Goal: Transaction & Acquisition: Obtain resource

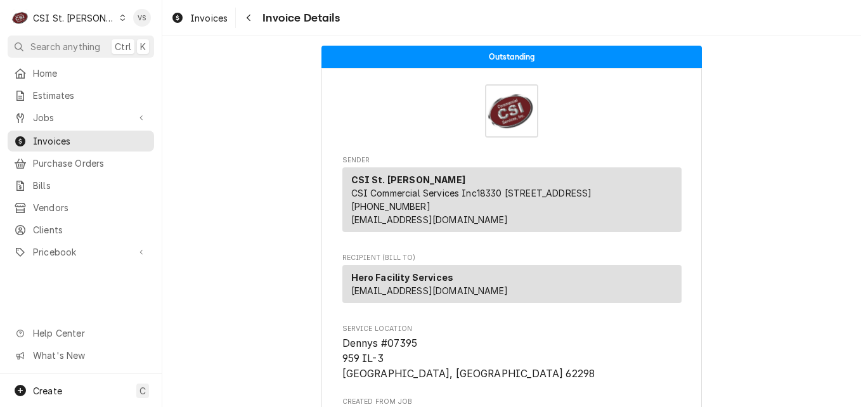
scroll to position [317, 0]
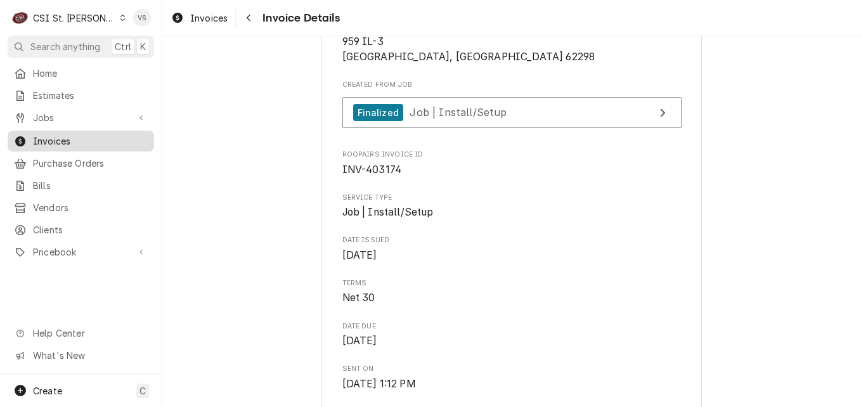
click at [39, 137] on span "Invoices" at bounding box center [90, 140] width 115 height 13
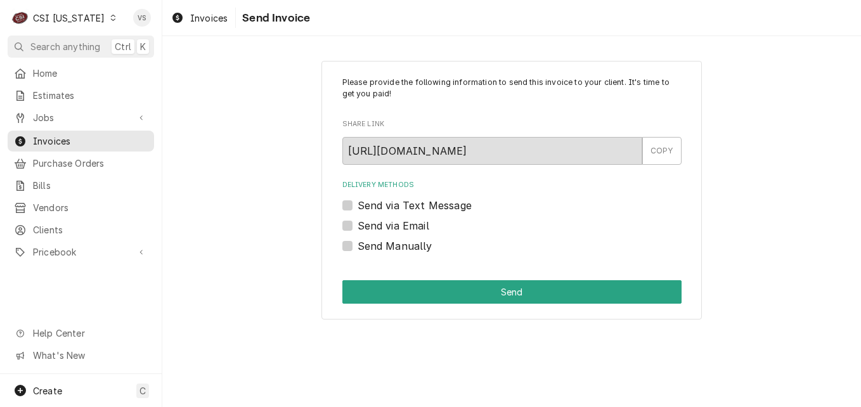
click at [373, 247] on label "Send Manually" at bounding box center [394, 245] width 75 height 15
click at [373, 247] on input "Send Manually" at bounding box center [526, 252] width 339 height 28
checkbox input "true"
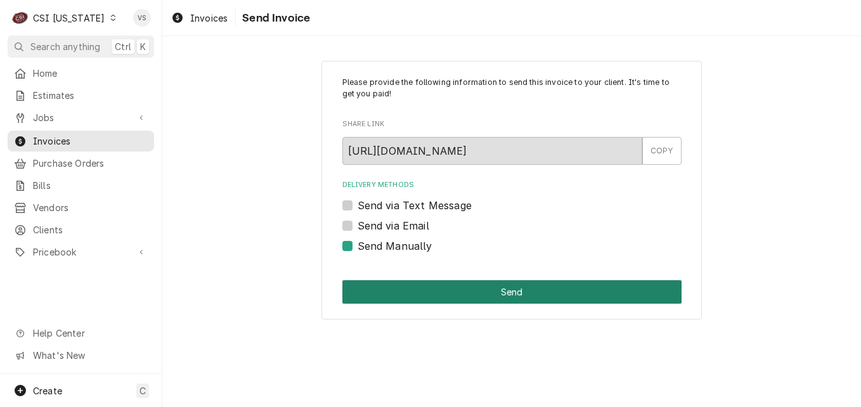
click at [388, 290] on button "Send" at bounding box center [511, 291] width 339 height 23
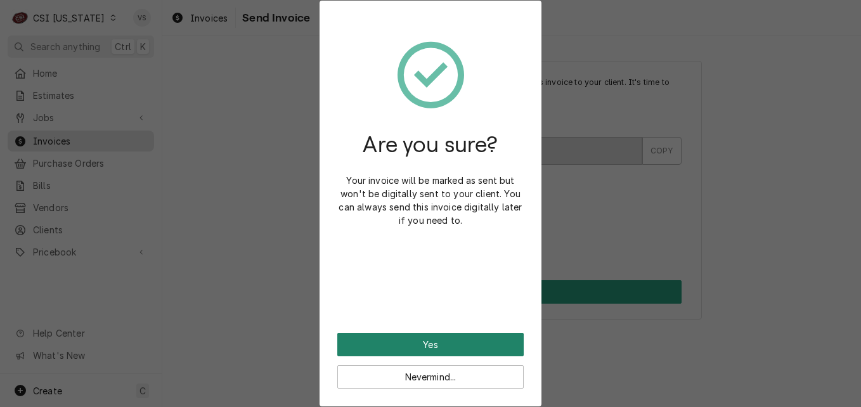
click at [451, 340] on button "Yes" at bounding box center [430, 344] width 186 height 23
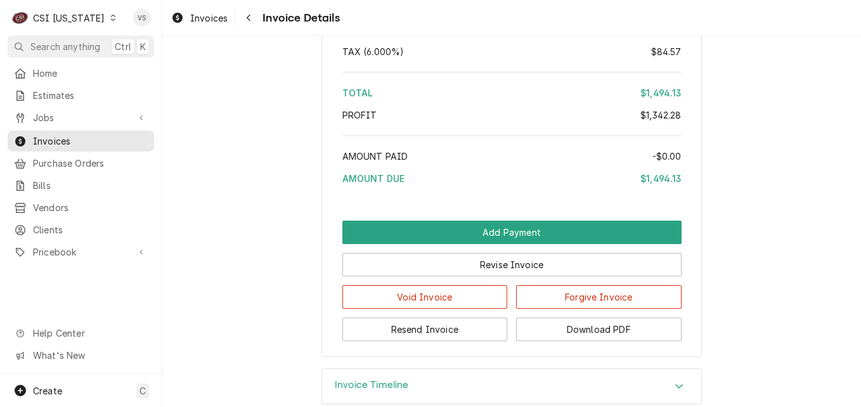
scroll to position [2978, 0]
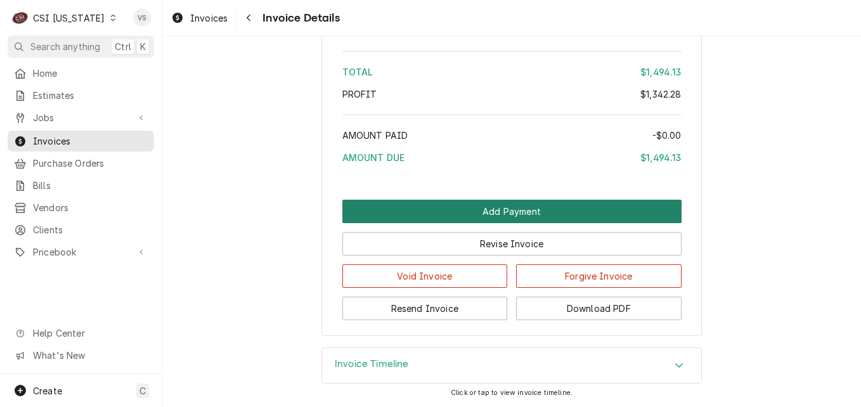
click at [440, 213] on button "Add Payment" at bounding box center [511, 211] width 339 height 23
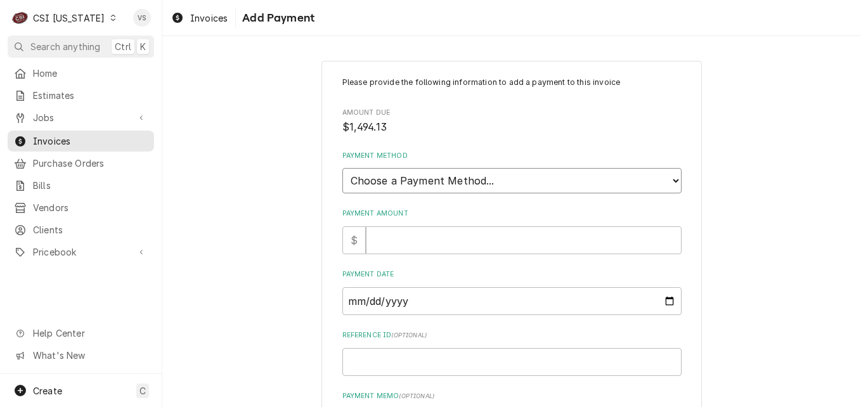
click at [388, 182] on select "Choose a Payment Method... Cash Check Credit/Debit Card ACH/eCheck Other" at bounding box center [511, 180] width 339 height 25
select select "3"
click at [342, 168] on select "Choose a Payment Method... Cash Check Credit/Debit Card ACH/eCheck Other" at bounding box center [511, 180] width 339 height 25
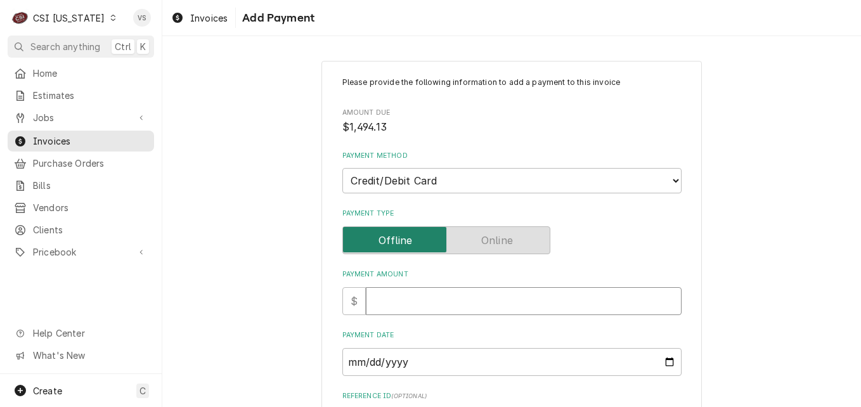
click at [389, 297] on input "Payment Amount" at bounding box center [524, 301] width 316 height 28
type textarea "x"
type input "1"
type textarea "x"
type input "14"
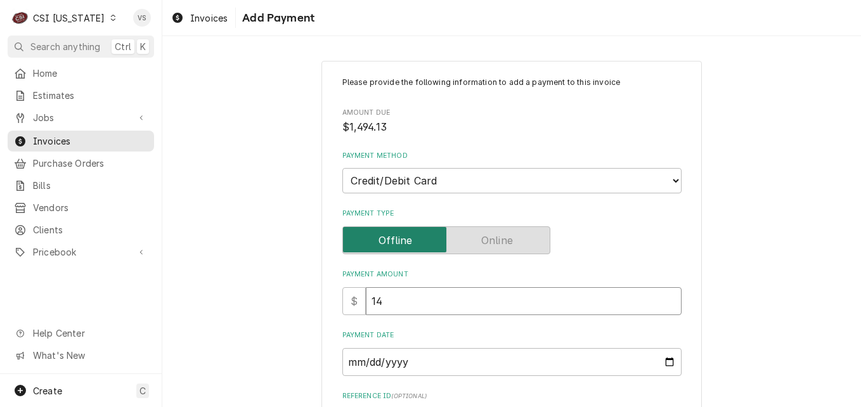
type textarea "x"
type input "149"
type textarea "x"
type input "1494"
type textarea "x"
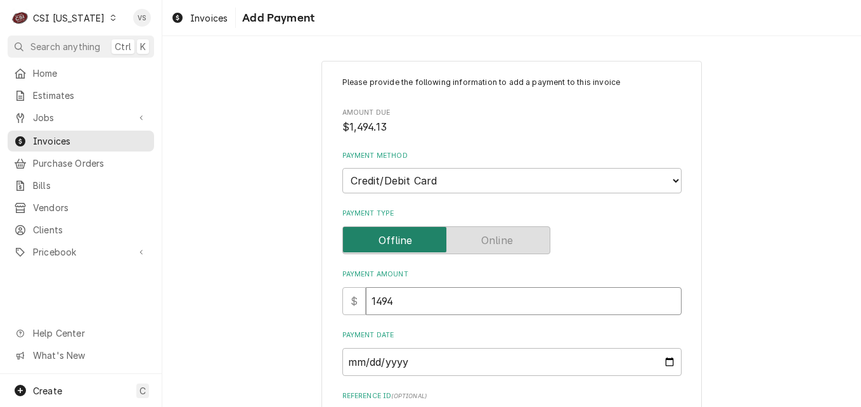
type input "1494.1"
type textarea "x"
type input "1494.13"
click at [665, 364] on input "Payment Date" at bounding box center [511, 362] width 339 height 28
type input "2025-08-21"
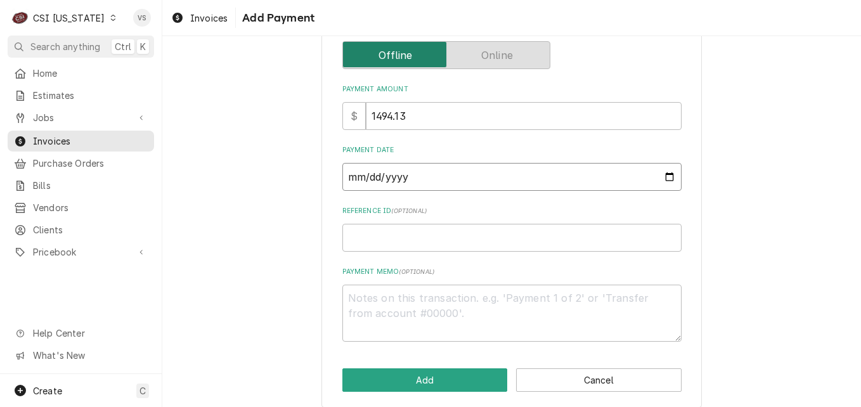
scroll to position [197, 0]
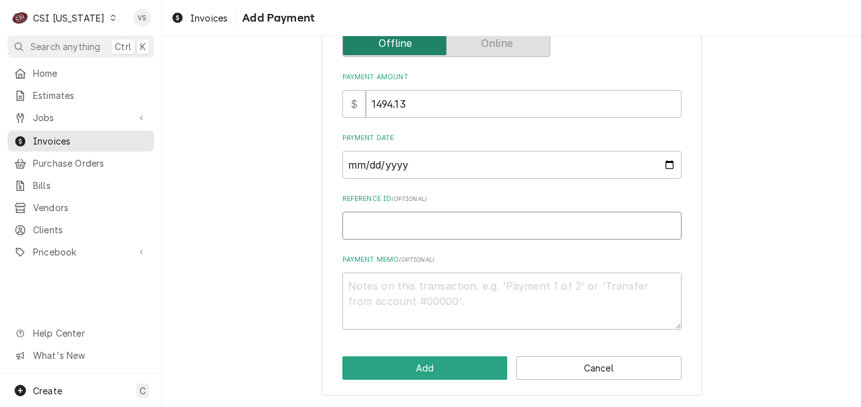
click at [370, 222] on input "Reference ID ( optional )" at bounding box center [511, 226] width 339 height 28
type textarea "x"
type input "0"
type textarea "x"
type input "00"
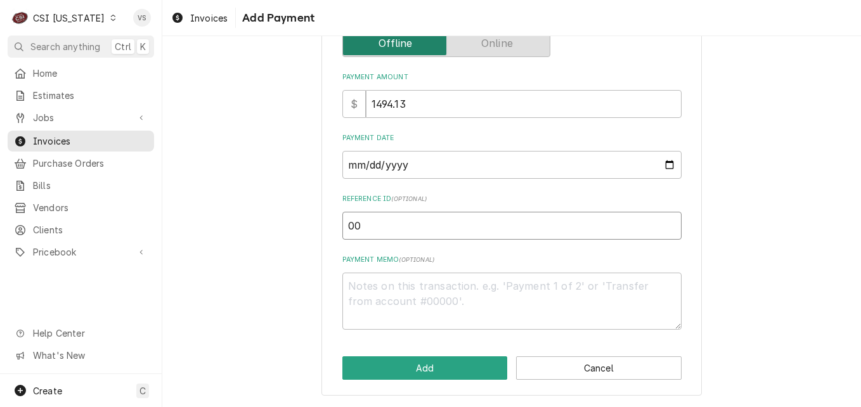
type textarea "x"
type input "006"
type textarea "x"
type input "0069"
type textarea "x"
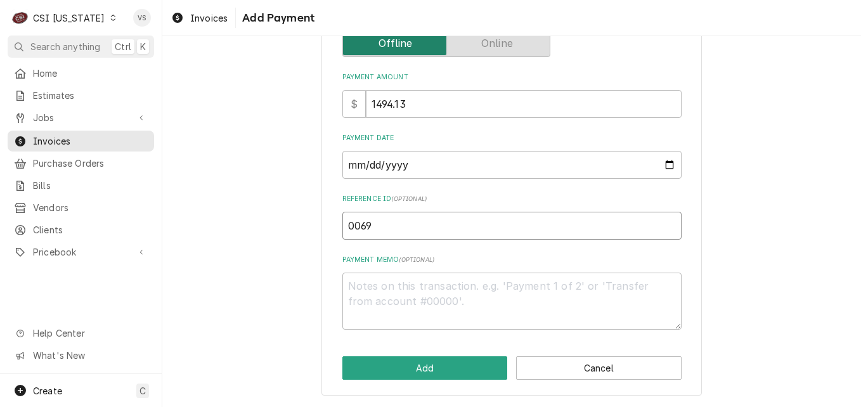
type input "00696"
type textarea "x"
type input "006963"
click at [395, 295] on textarea "Payment Memo ( optional )" at bounding box center [511, 300] width 339 height 57
type textarea "x"
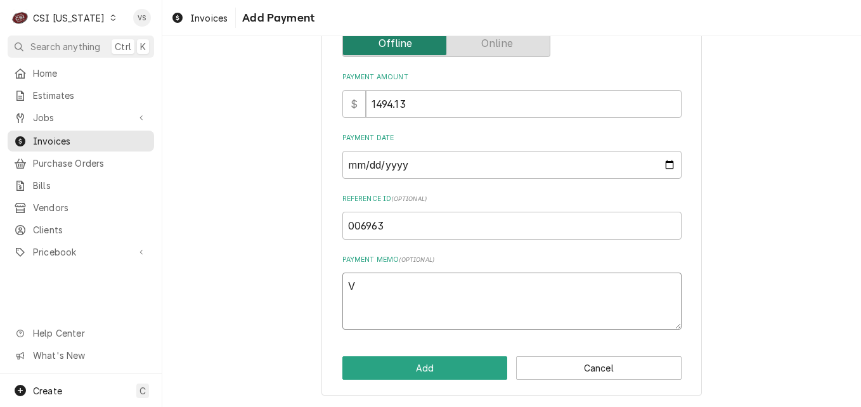
type textarea "V"
type textarea "x"
type textarea "Vi"
type textarea "x"
type textarea "Vis"
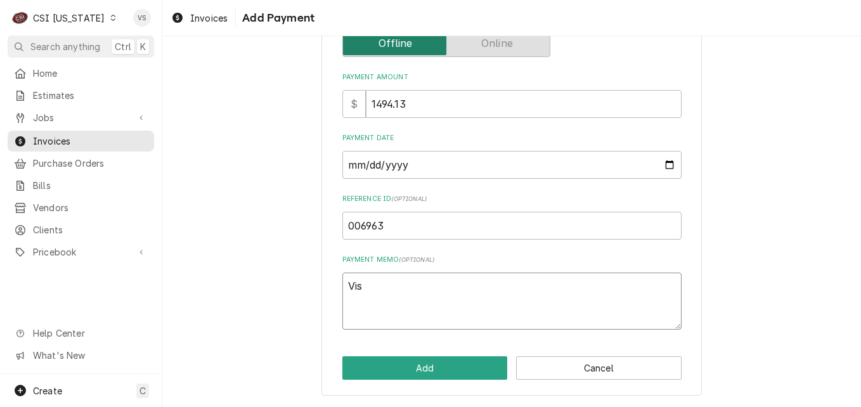
type textarea "x"
type textarea "Visa"
type textarea "x"
type textarea "Visa"
type textarea "x"
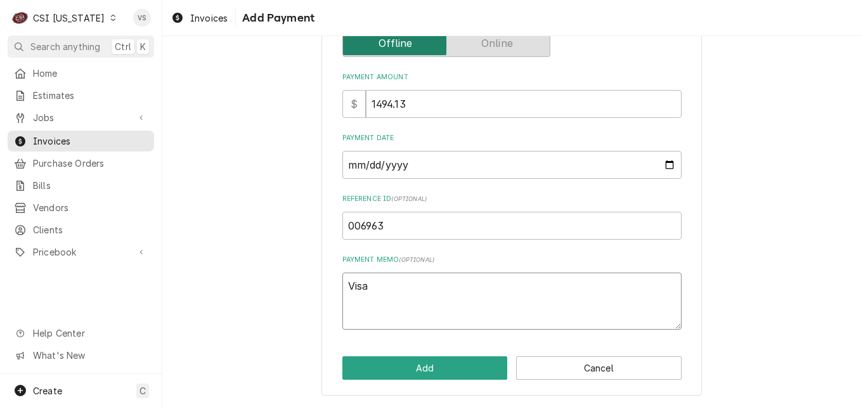
type textarea "Visa 2"
type textarea "x"
type textarea "Visa 29"
type textarea "x"
type textarea "Visa 299"
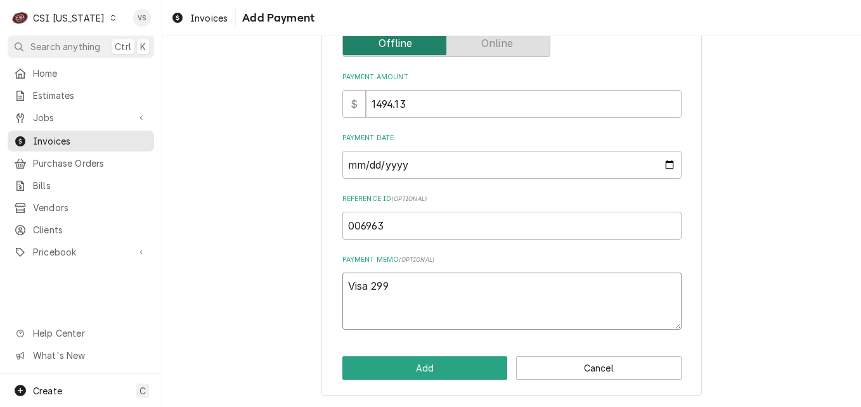
type textarea "x"
type textarea "Visa 2996"
click at [399, 369] on button "Add" at bounding box center [424, 367] width 165 height 23
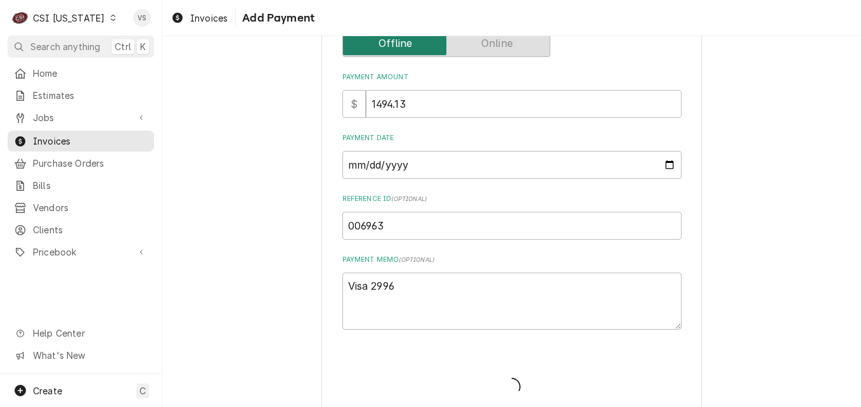
type textarea "x"
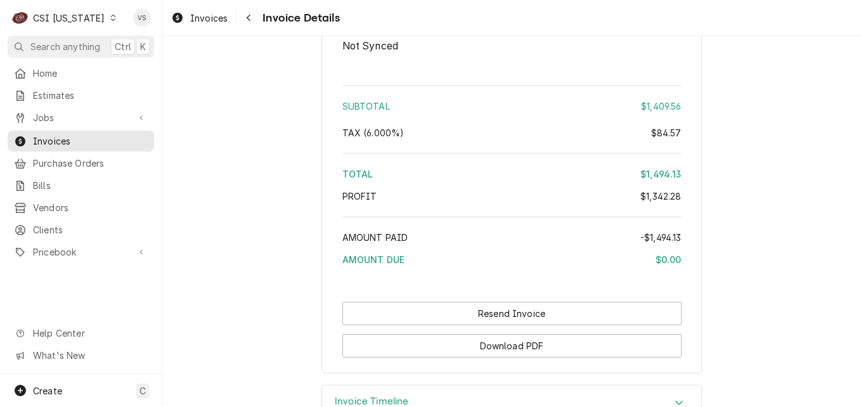
scroll to position [3126, 0]
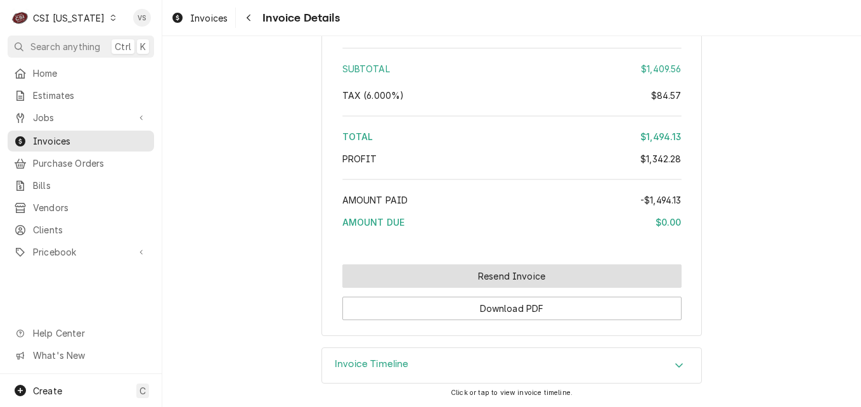
click at [461, 281] on button "Resend Invoice" at bounding box center [511, 275] width 339 height 23
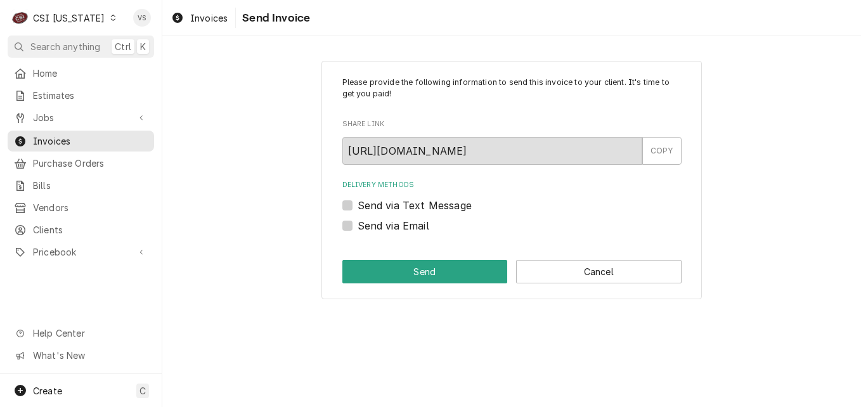
click at [357, 224] on label "Send via Email" at bounding box center [393, 225] width 72 height 15
click at [357, 224] on input "Send via Email" at bounding box center [526, 232] width 339 height 28
checkbox input "true"
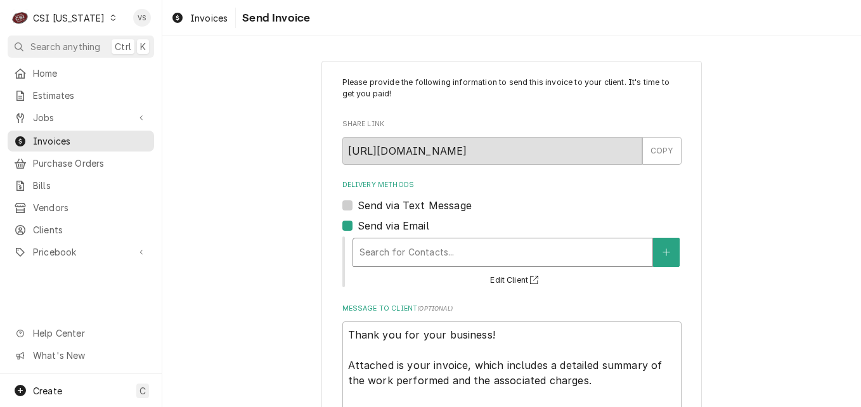
click at [390, 256] on div "Delivery Methods" at bounding box center [502, 252] width 286 height 23
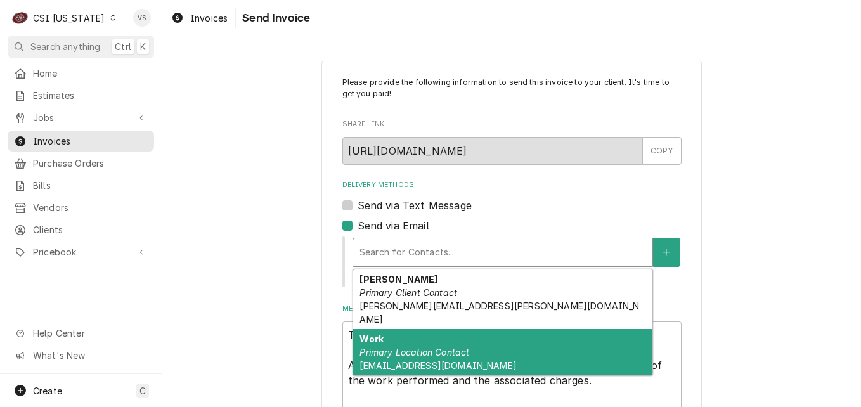
click at [418, 347] on em "Primary Location Contact" at bounding box center [414, 352] width 110 height 11
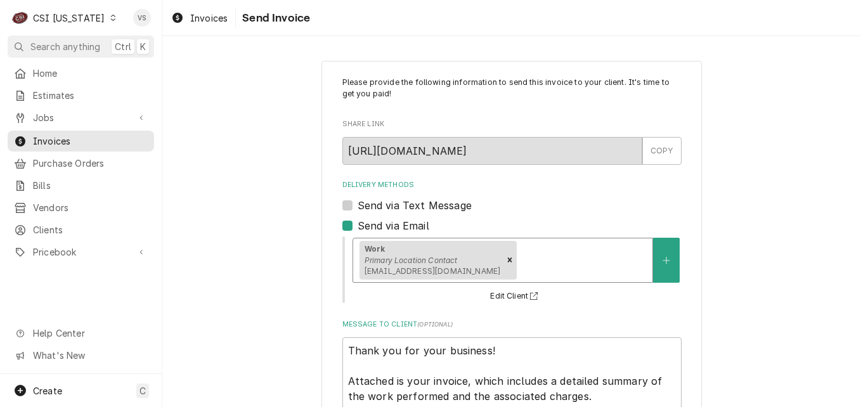
scroll to position [110, 0]
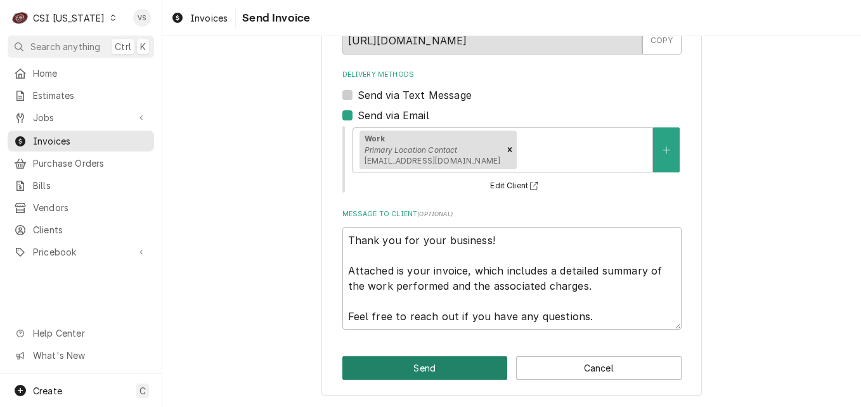
click at [399, 363] on button "Send" at bounding box center [424, 367] width 165 height 23
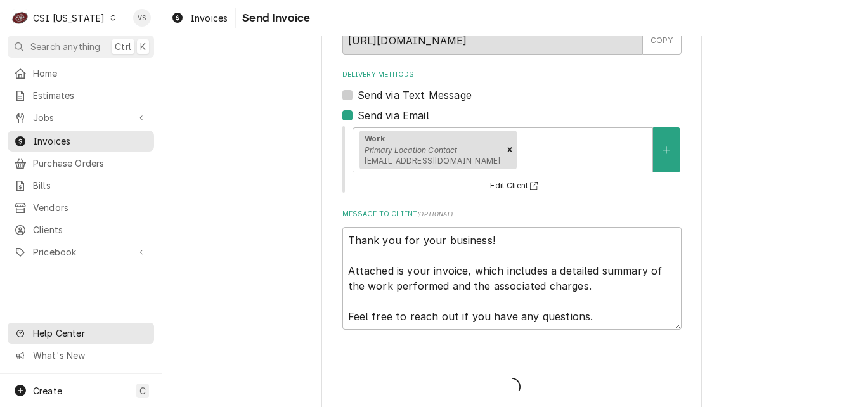
type textarea "x"
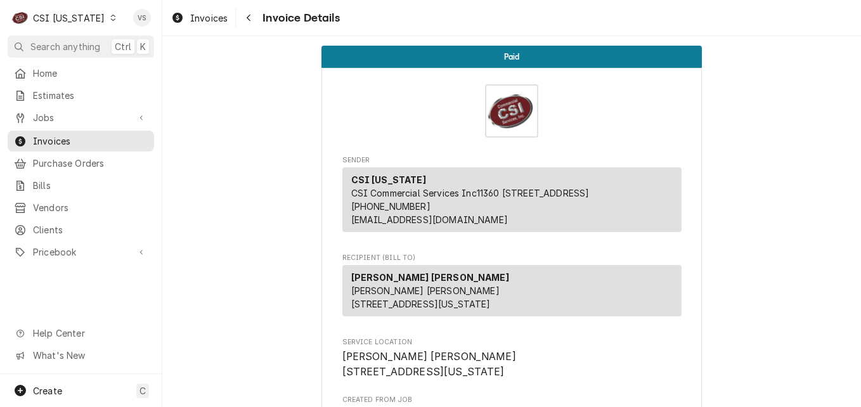
click at [110, 18] on icon "Dynamic Content Wrapper" at bounding box center [113, 18] width 6 height 6
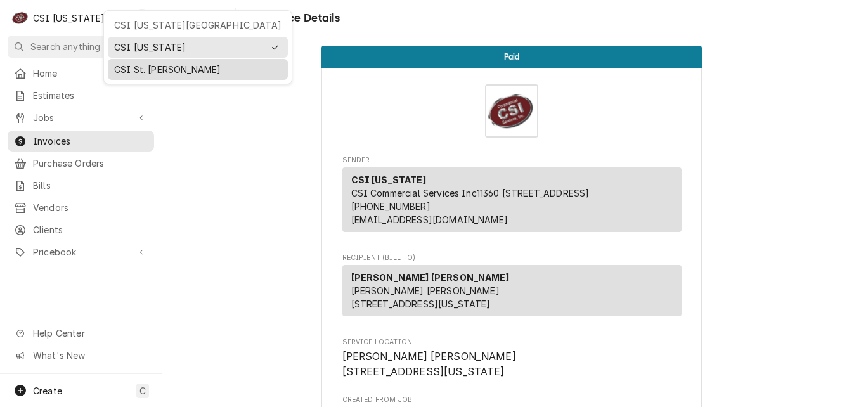
click at [140, 71] on div "CSI St. [PERSON_NAME]" at bounding box center [197, 69] width 167 height 13
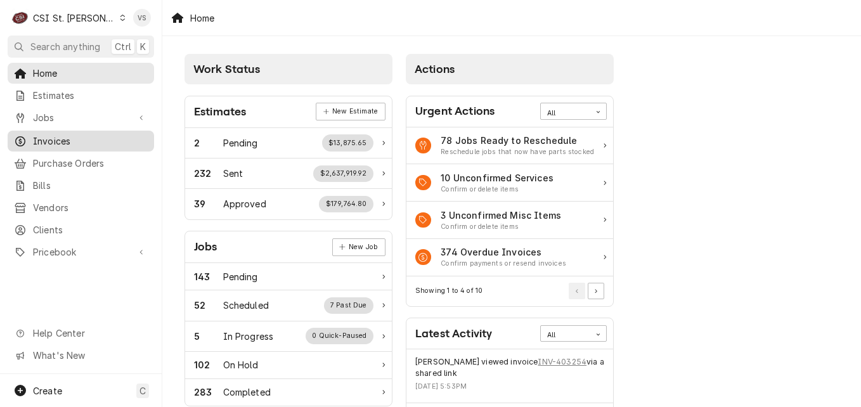
click at [51, 134] on span "Invoices" at bounding box center [90, 140] width 115 height 13
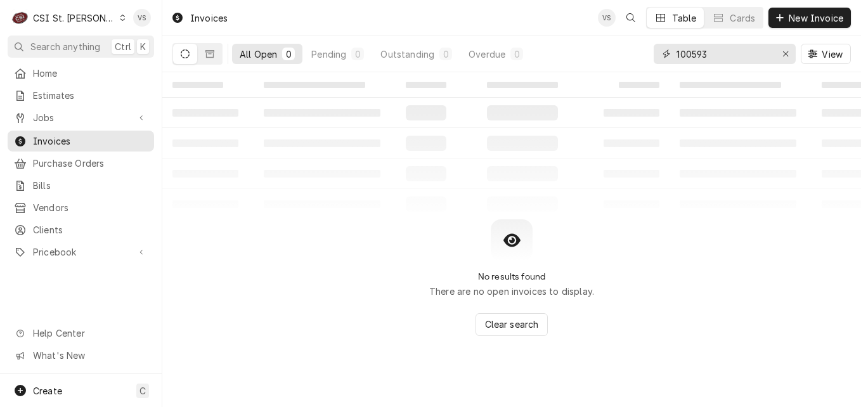
drag, startPoint x: 645, startPoint y: 53, endPoint x: 621, endPoint y: 55, distance: 24.2
click at [621, 55] on div "All Open 0 Pending 0 Outstanding 0 Overdue 0 100593 View" at bounding box center [511, 53] width 678 height 35
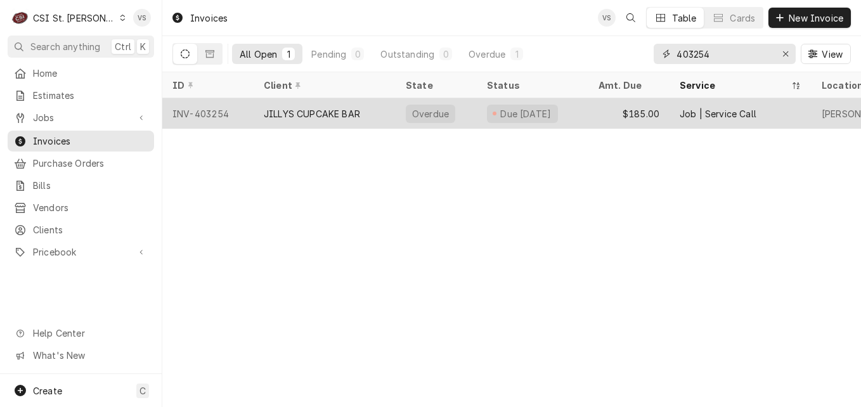
type input "403254"
click at [219, 112] on div "INV-403254" at bounding box center [207, 113] width 91 height 30
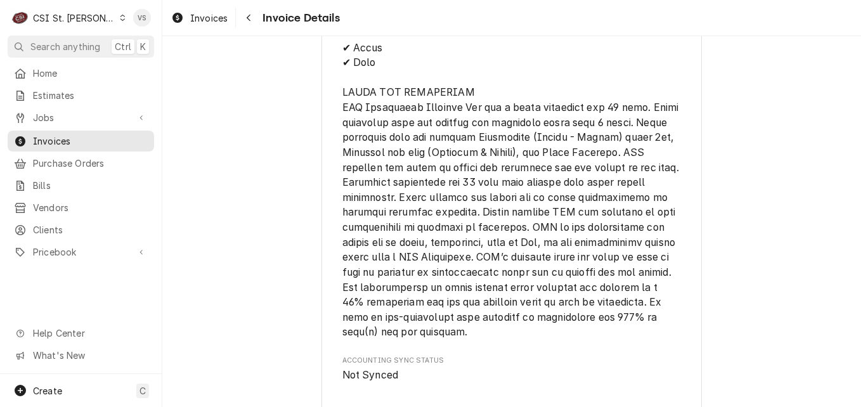
scroll to position [2155, 0]
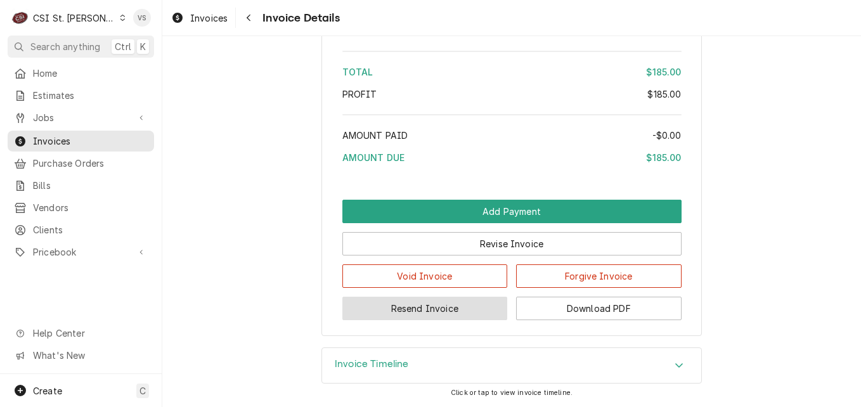
click at [448, 320] on button "Resend Invoice" at bounding box center [424, 308] width 165 height 23
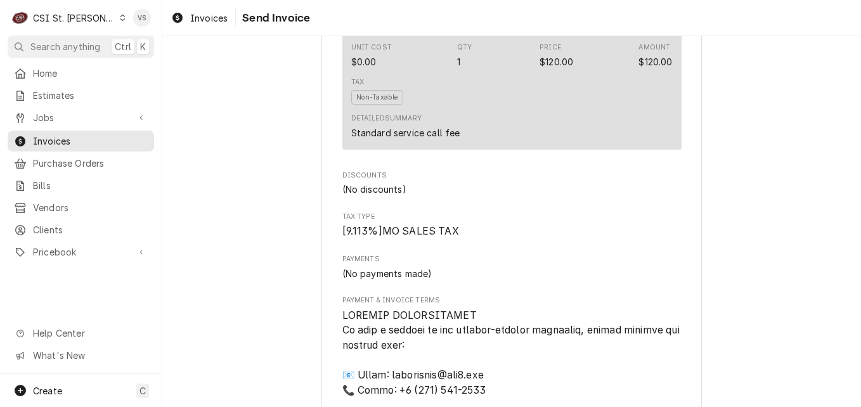
scroll to position [2184, 0]
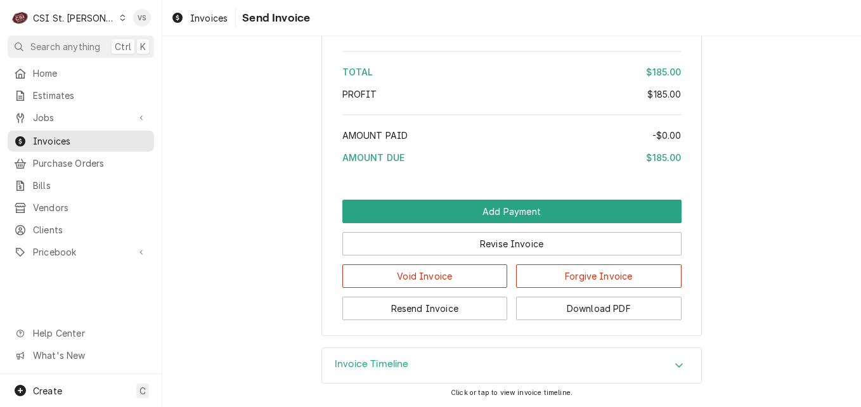
click at [674, 366] on icon "Accordion Header" at bounding box center [678, 365] width 9 height 10
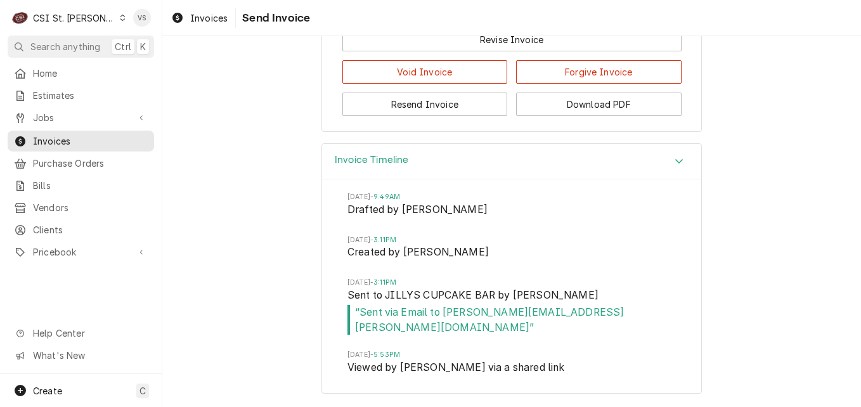
scroll to position [2373, 0]
click at [437, 116] on button "Resend Invoice" at bounding box center [424, 104] width 165 height 23
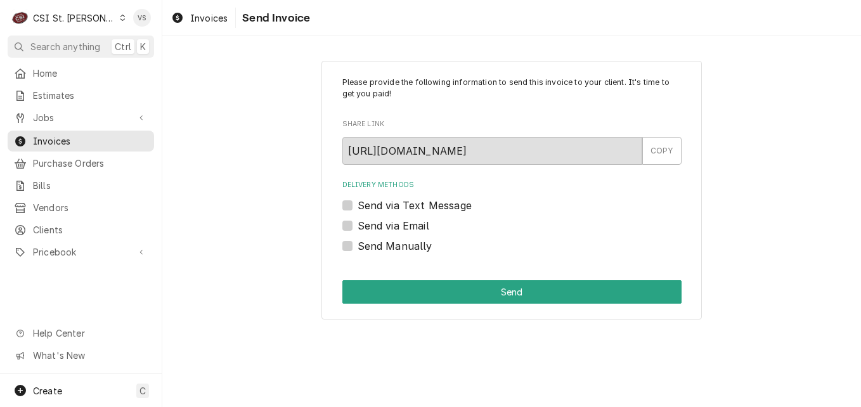
click at [357, 225] on label "Send via Email" at bounding box center [393, 225] width 72 height 15
click at [357, 225] on input "Send via Email" at bounding box center [526, 232] width 339 height 28
checkbox input "true"
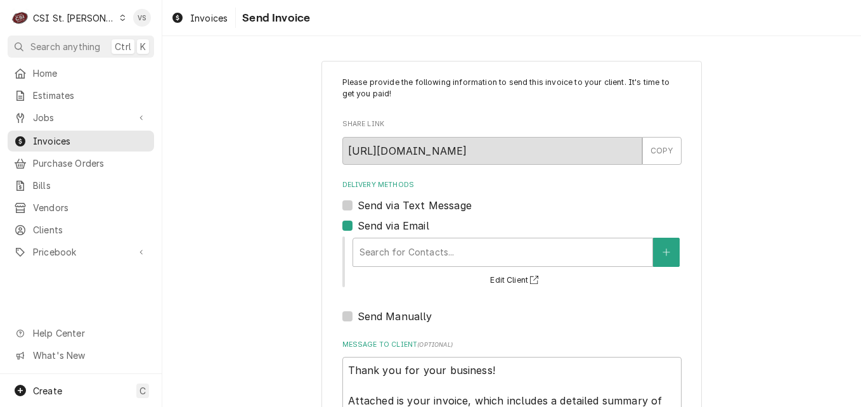
click at [420, 255] on div "Delivery Methods" at bounding box center [502, 252] width 286 height 23
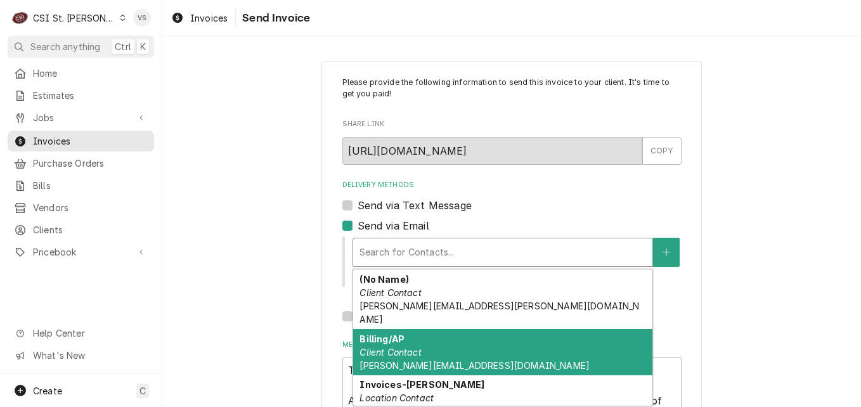
click at [439, 360] on span "jill@jillyscupcakebar.com" at bounding box center [474, 365] width 230 height 11
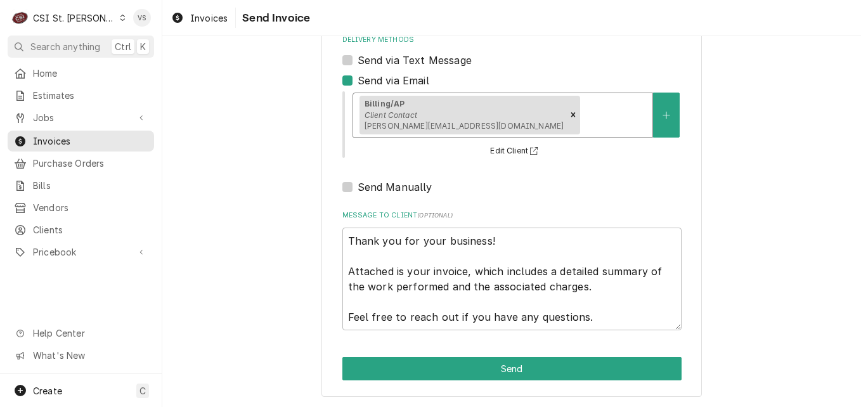
scroll to position [146, 0]
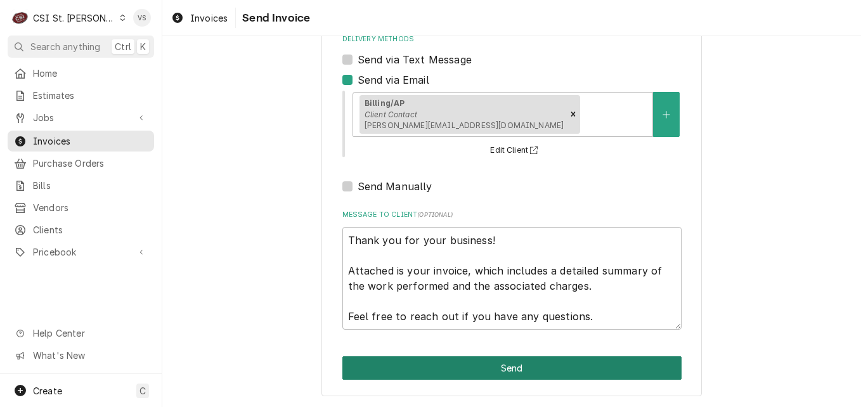
click at [492, 366] on button "Send" at bounding box center [511, 367] width 339 height 23
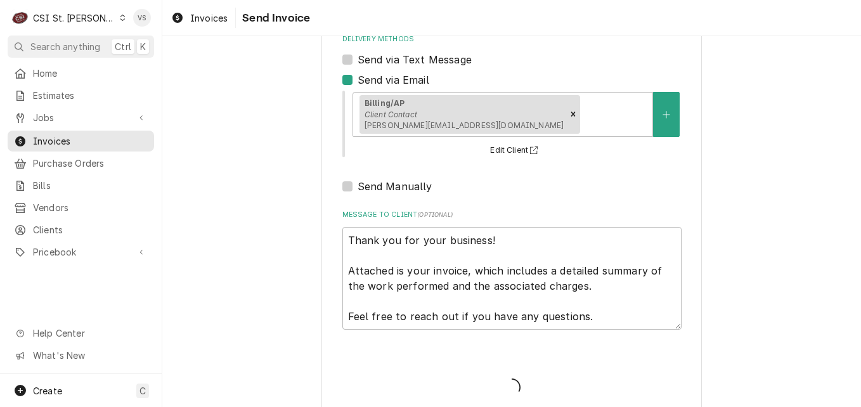
type textarea "x"
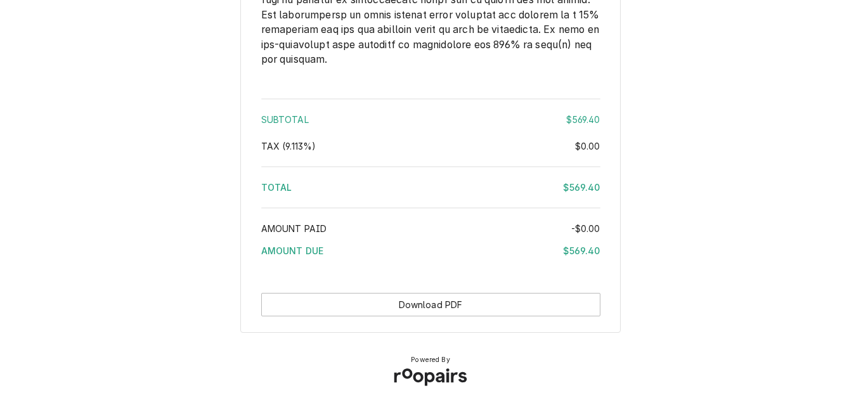
scroll to position [1949, 0]
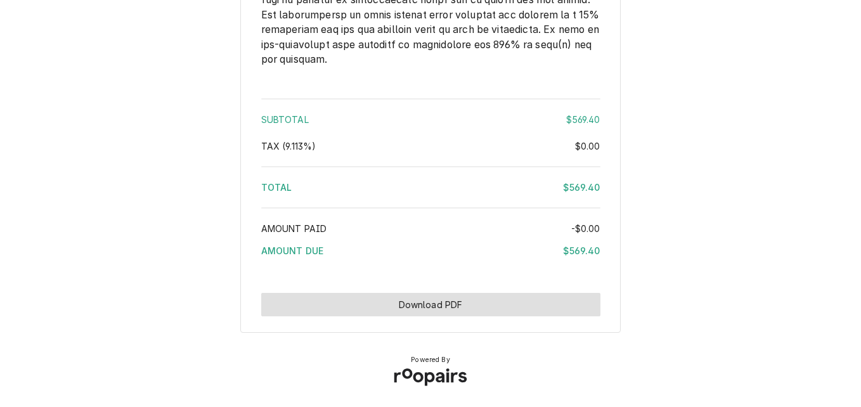
click at [473, 303] on button "Download PDF" at bounding box center [430, 304] width 339 height 23
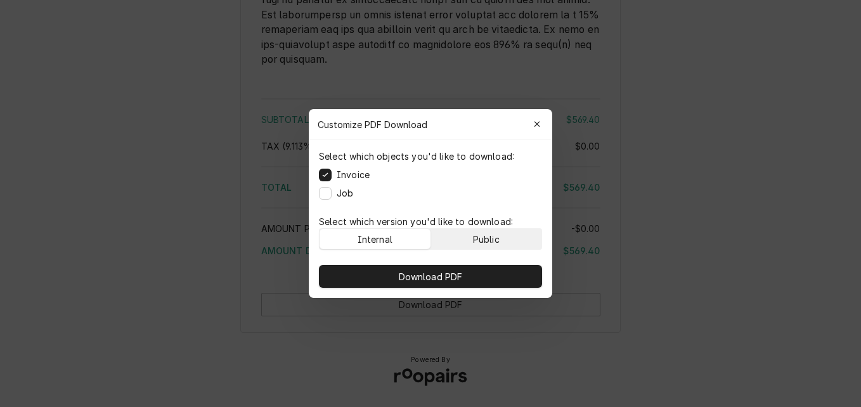
click at [499, 240] on div "Public" at bounding box center [486, 239] width 27 height 13
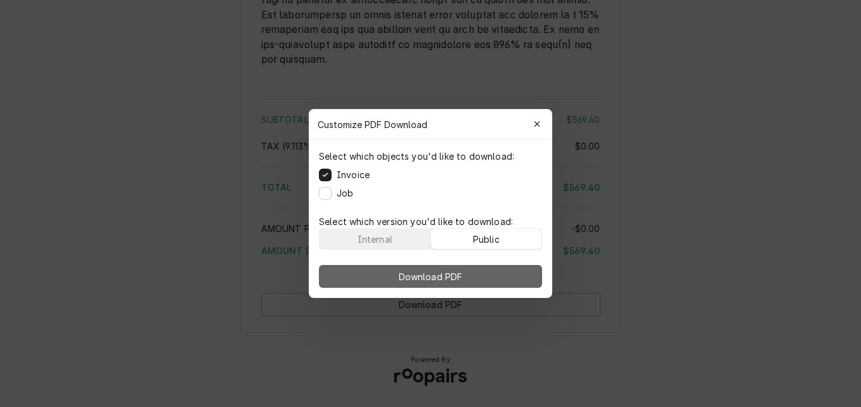
click at [494, 266] on button "Download PDF" at bounding box center [430, 276] width 223 height 23
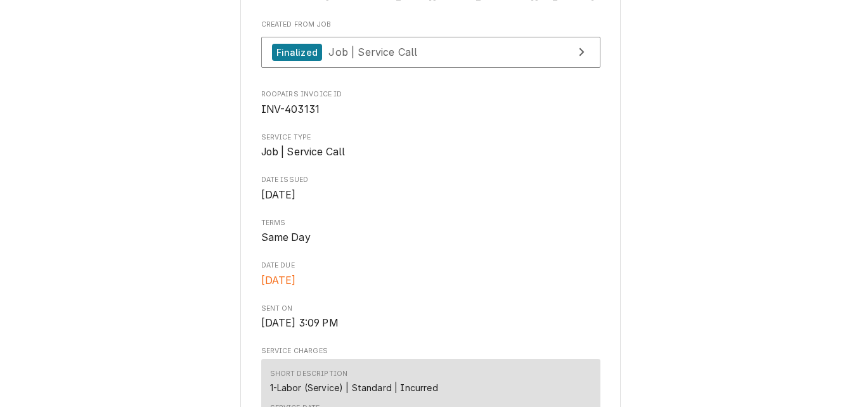
scroll to position [0, 0]
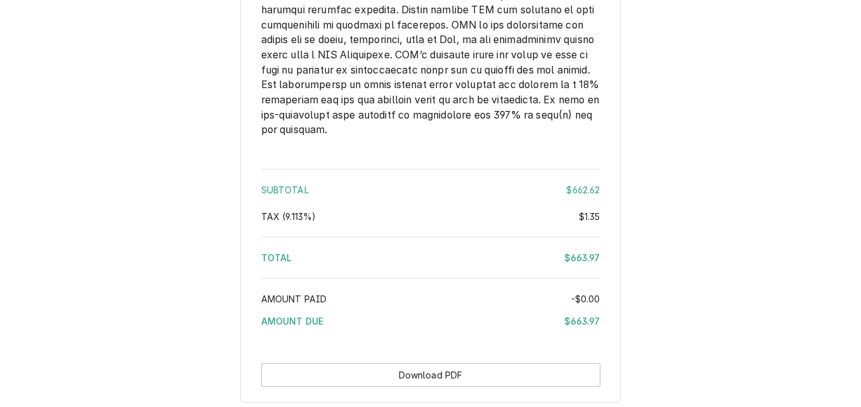
scroll to position [2175, 0]
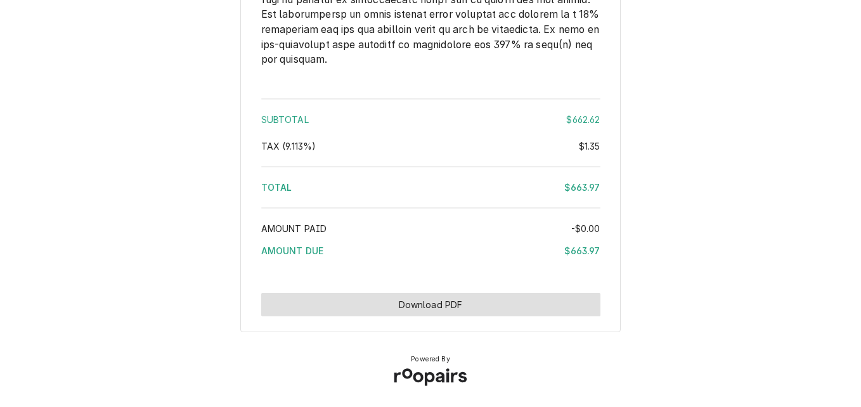
click at [428, 302] on button "Download PDF" at bounding box center [430, 304] width 339 height 23
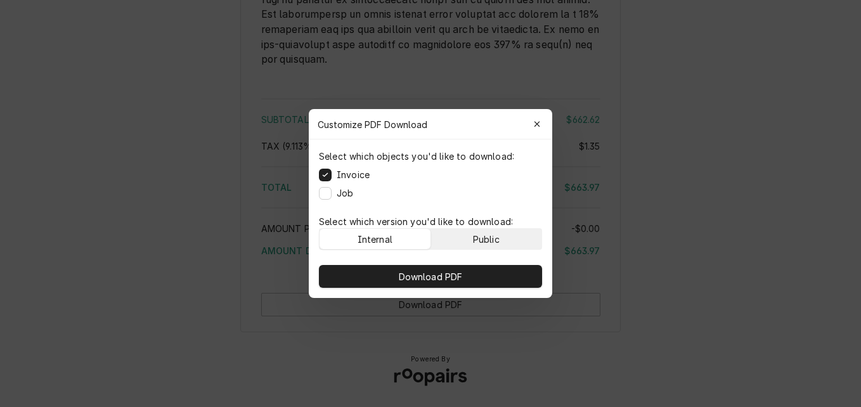
click at [457, 233] on button "Public" at bounding box center [486, 239] width 111 height 20
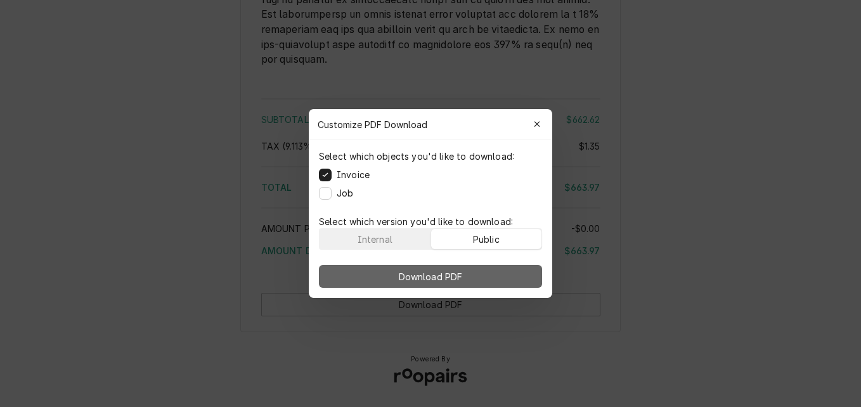
click at [466, 271] on button "Download PDF" at bounding box center [430, 276] width 223 height 23
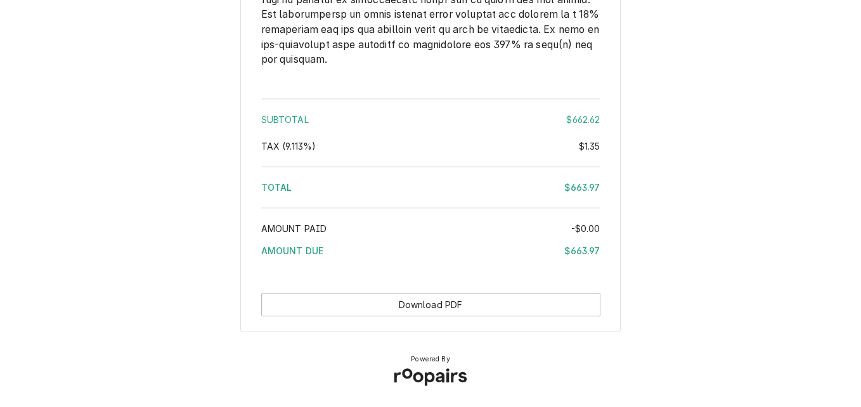
drag, startPoint x: 77, startPoint y: 150, endPoint x: 82, endPoint y: 146, distance: 6.7
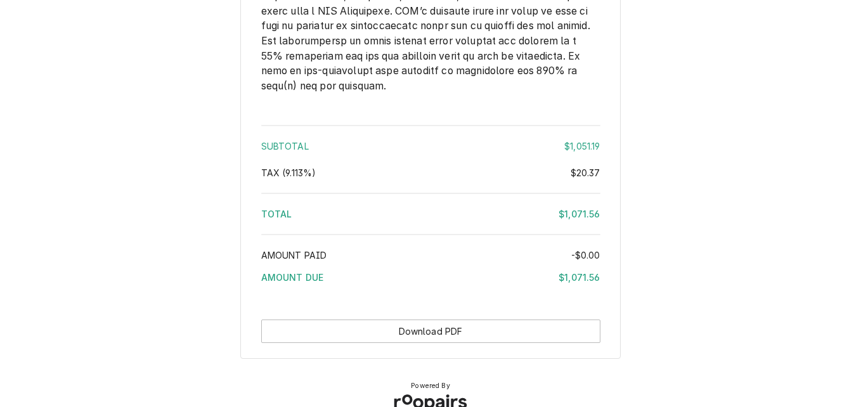
scroll to position [2459, 0]
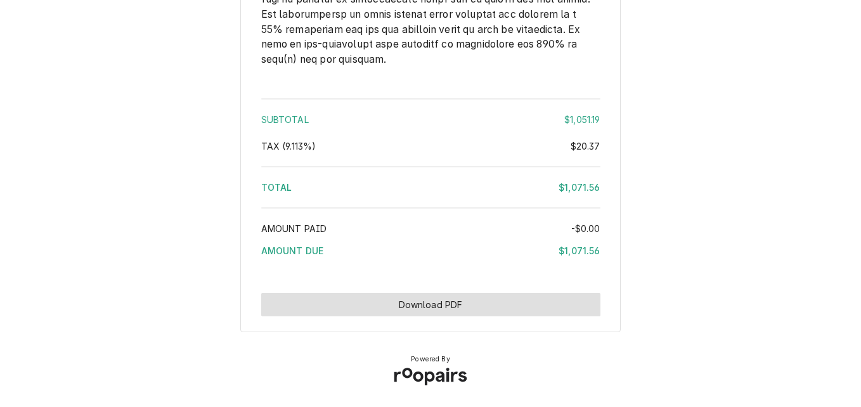
click at [369, 298] on button "Download PDF" at bounding box center [430, 304] width 339 height 23
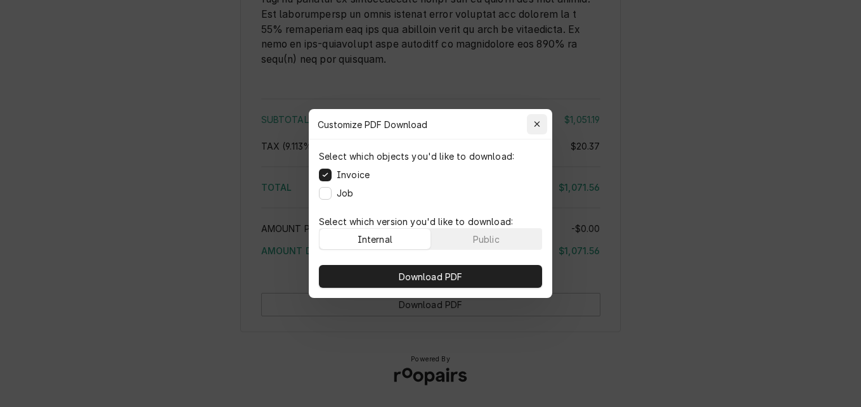
click at [535, 124] on icon "button" at bounding box center [537, 124] width 6 height 6
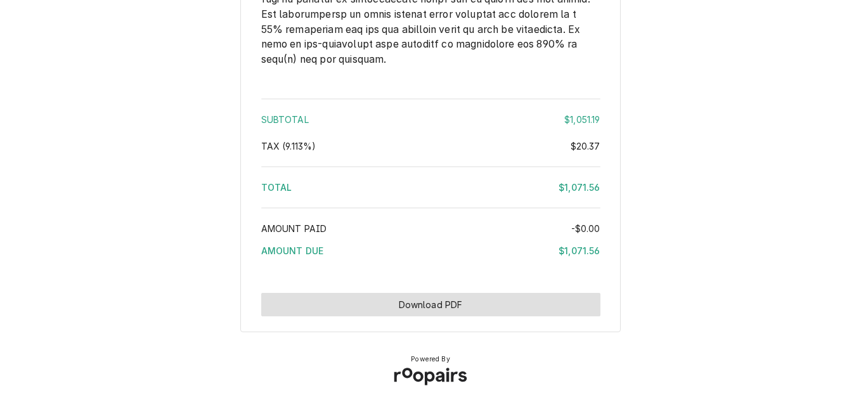
click at [492, 307] on button "Download PDF" at bounding box center [430, 304] width 339 height 23
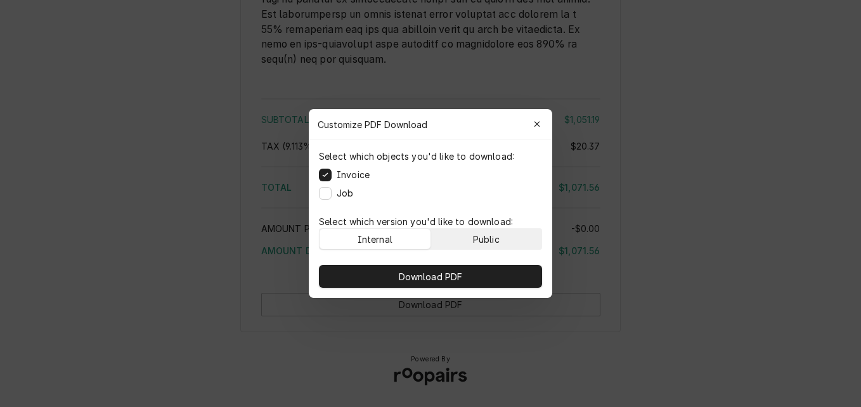
click at [488, 233] on div "Public" at bounding box center [486, 239] width 27 height 13
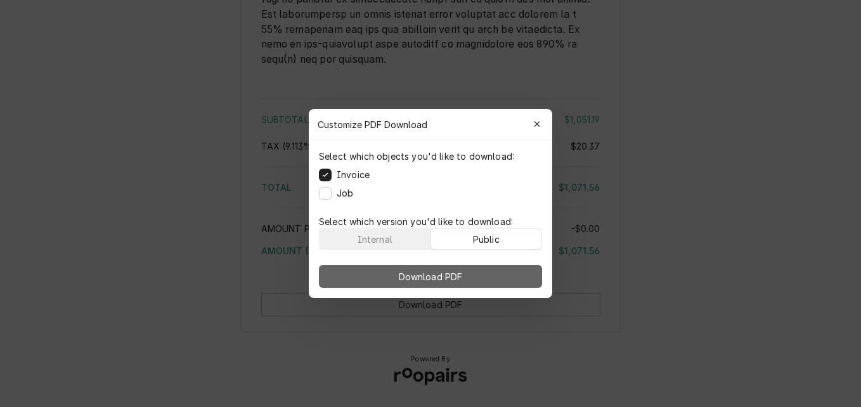
click at [490, 272] on button "Download PDF" at bounding box center [430, 276] width 223 height 23
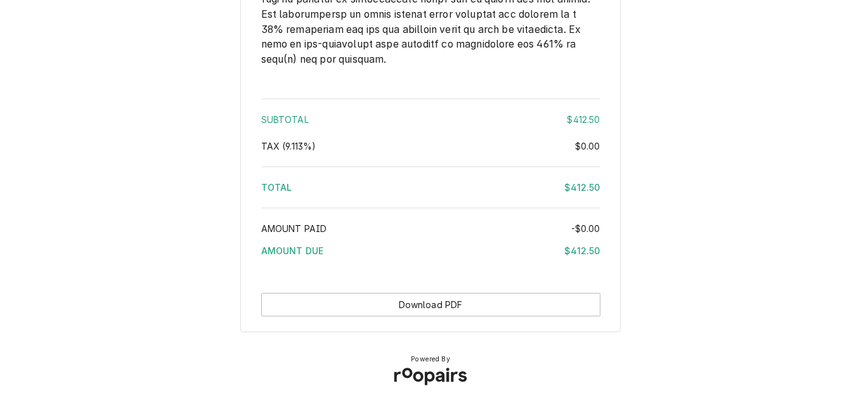
scroll to position [1873, 0]
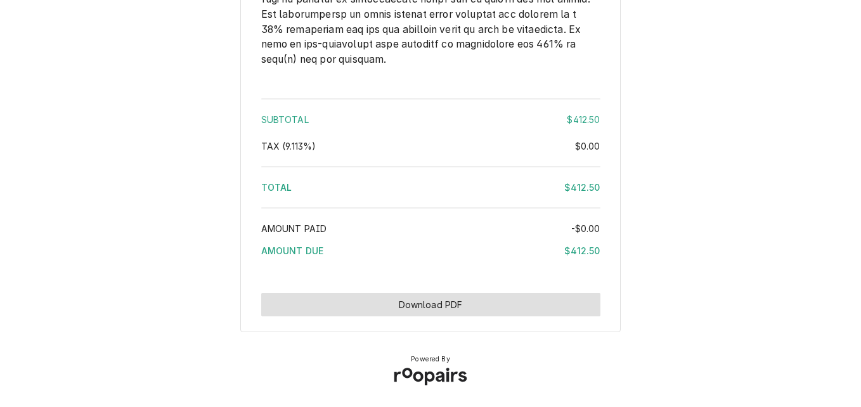
click at [462, 307] on button "Download PDF" at bounding box center [430, 304] width 339 height 23
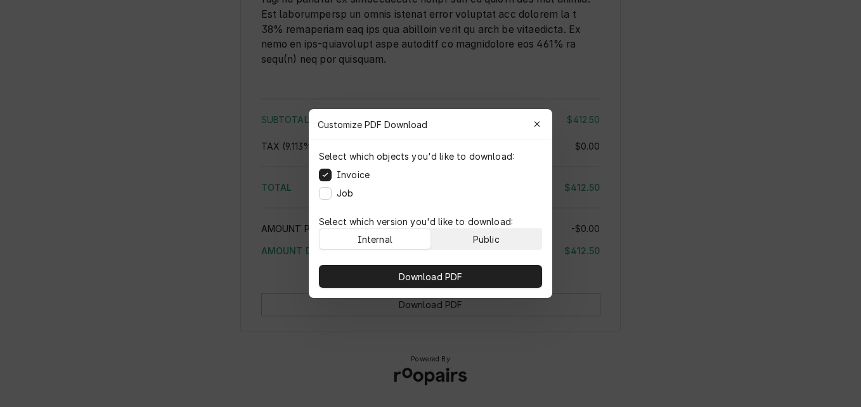
click at [488, 241] on div "Public" at bounding box center [486, 239] width 27 height 13
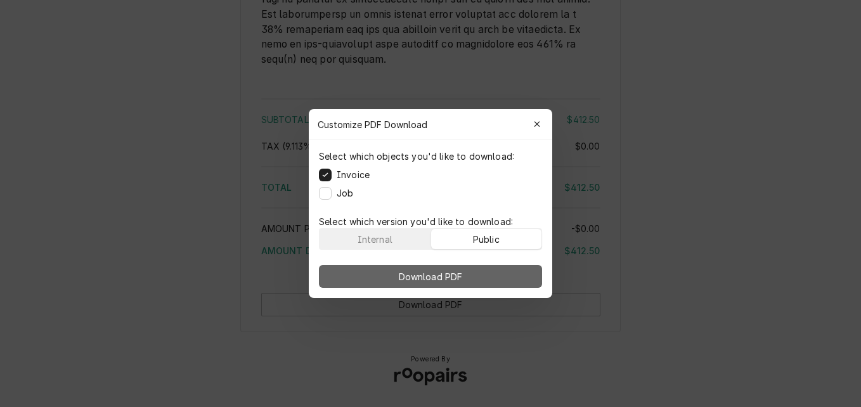
click at [478, 271] on button "Download PDF" at bounding box center [430, 276] width 223 height 23
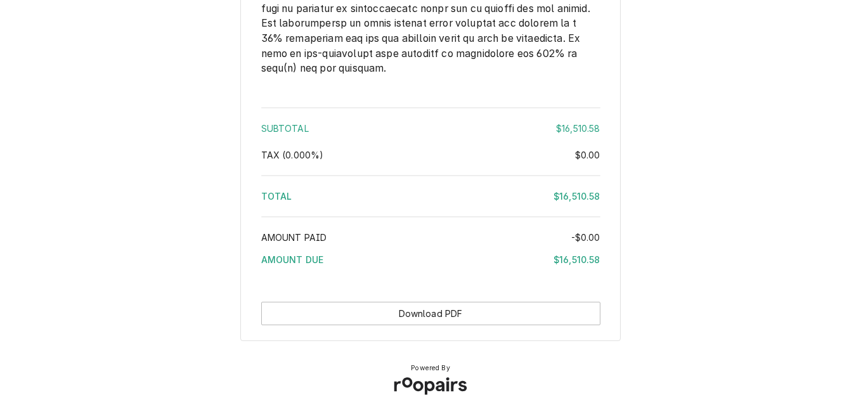
scroll to position [2966, 0]
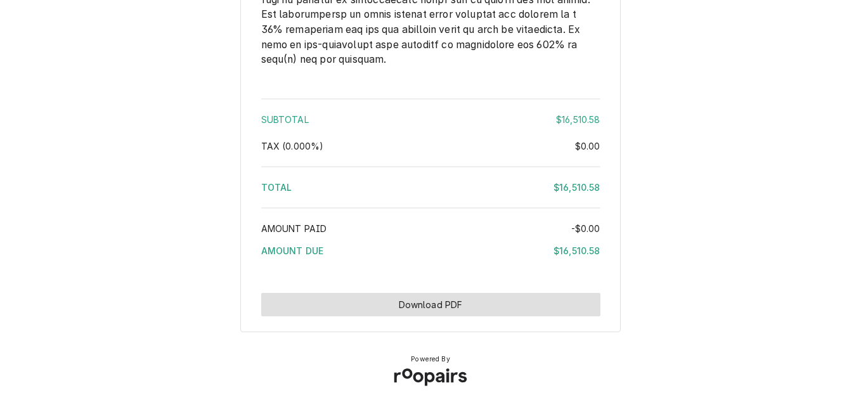
click at [425, 297] on button "Download PDF" at bounding box center [430, 304] width 339 height 23
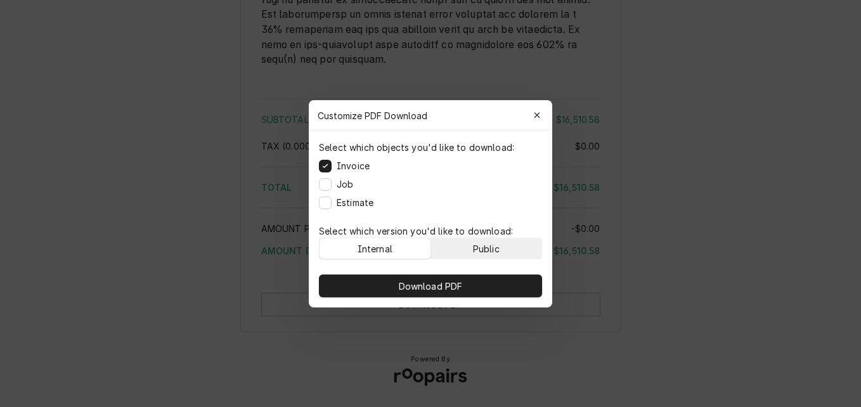
click at [481, 245] on div "Public" at bounding box center [486, 247] width 27 height 13
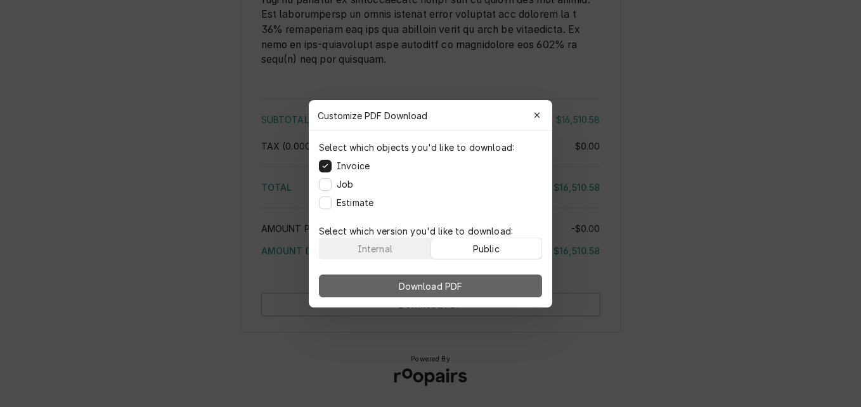
click at [482, 276] on button "Download PDF" at bounding box center [430, 285] width 223 height 23
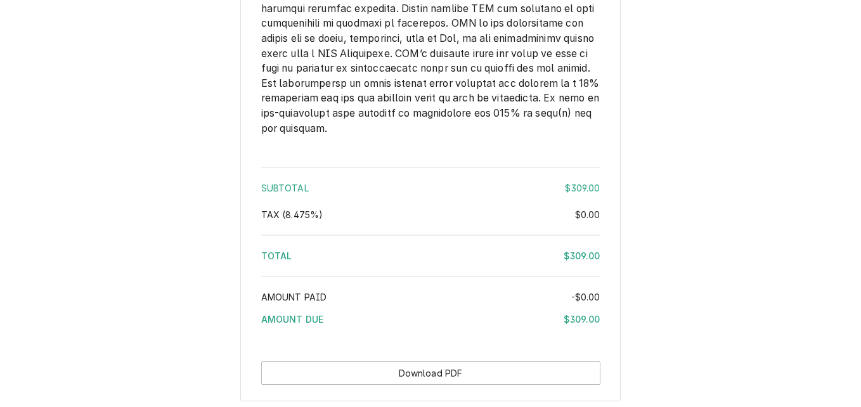
scroll to position [1790, 0]
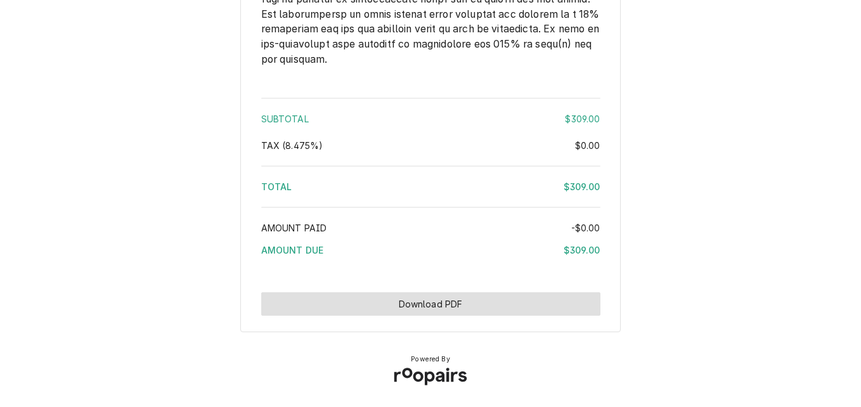
click at [399, 309] on button "Download PDF" at bounding box center [430, 303] width 339 height 23
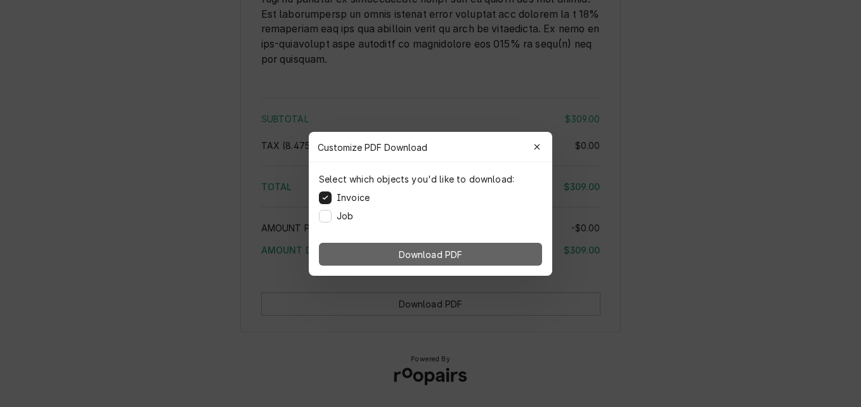
click at [475, 251] on button "Download PDF" at bounding box center [430, 254] width 223 height 23
